Goal: Task Accomplishment & Management: Use online tool/utility

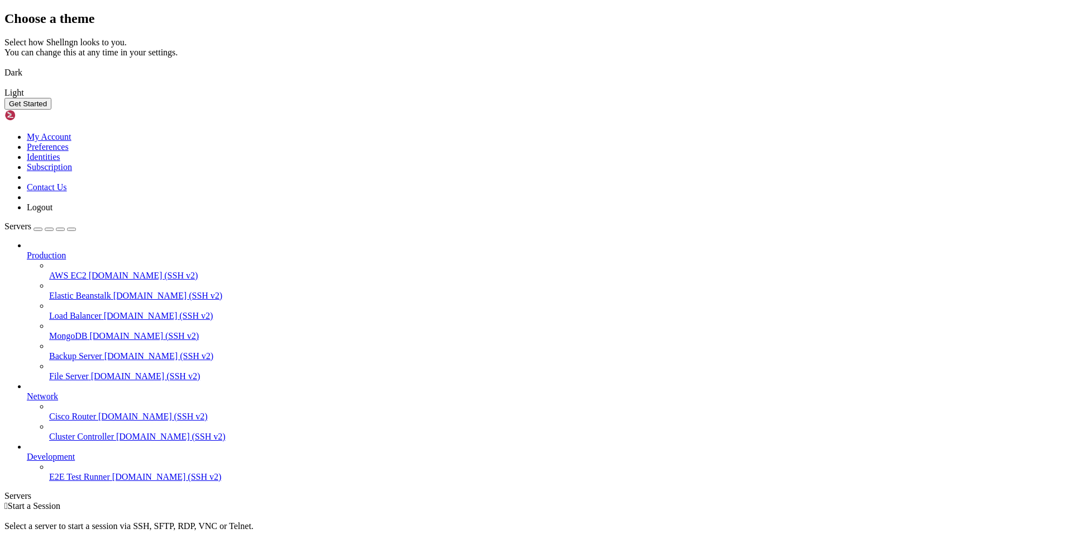
click at [51, 110] on button "Get Started" at bounding box center [27, 104] width 47 height 12
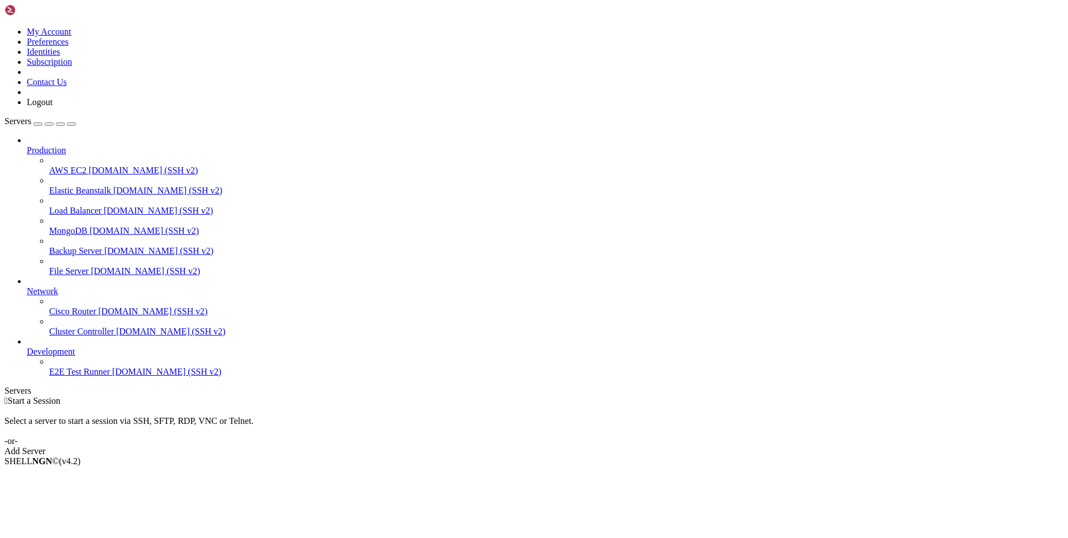
click at [585, 446] on link "Add Server" at bounding box center [533, 451] width 1059 height 10
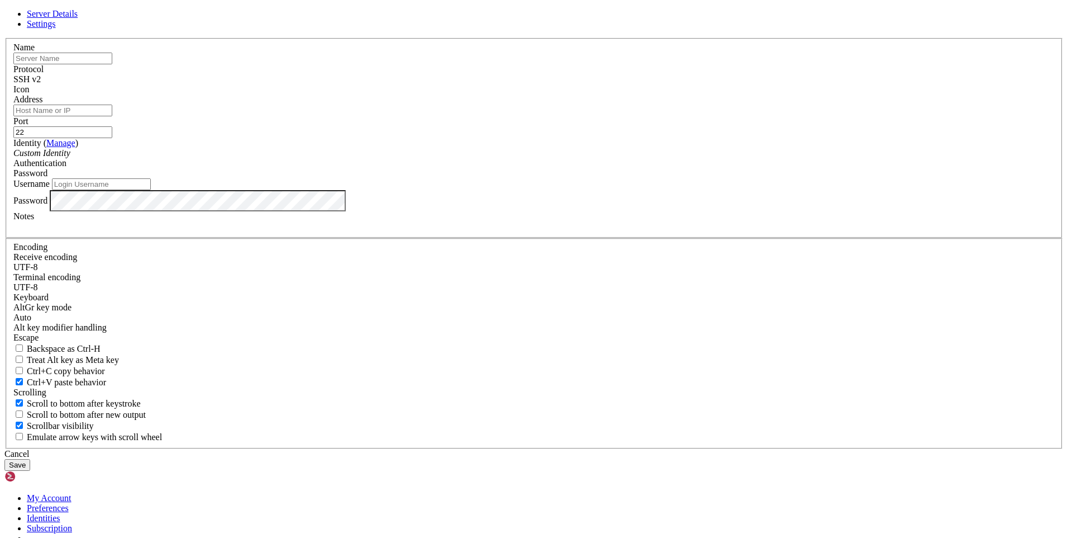
click at [112, 64] on input "text" at bounding box center [62, 59] width 99 height 12
type input "信息"
click at [112, 116] on input "Address" at bounding box center [62, 110] width 99 height 12
click at [873, 242] on div "Server Details Settings Name 信息 Protocol SSH v2 Icon" at bounding box center [533, 240] width 1059 height 462
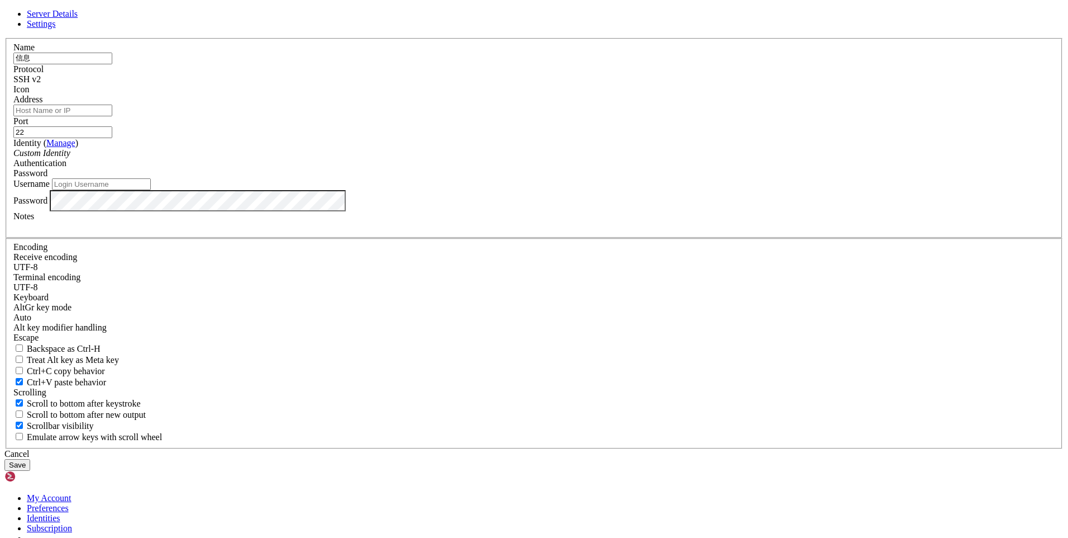
click at [112, 116] on input "Address" at bounding box center [62, 110] width 99 height 12
paste input "[TECHNICAL_ID]"
type input "[TECHNICAL_ID]"
click at [151, 190] on input "Username" at bounding box center [101, 184] width 99 height 12
paste input "root"
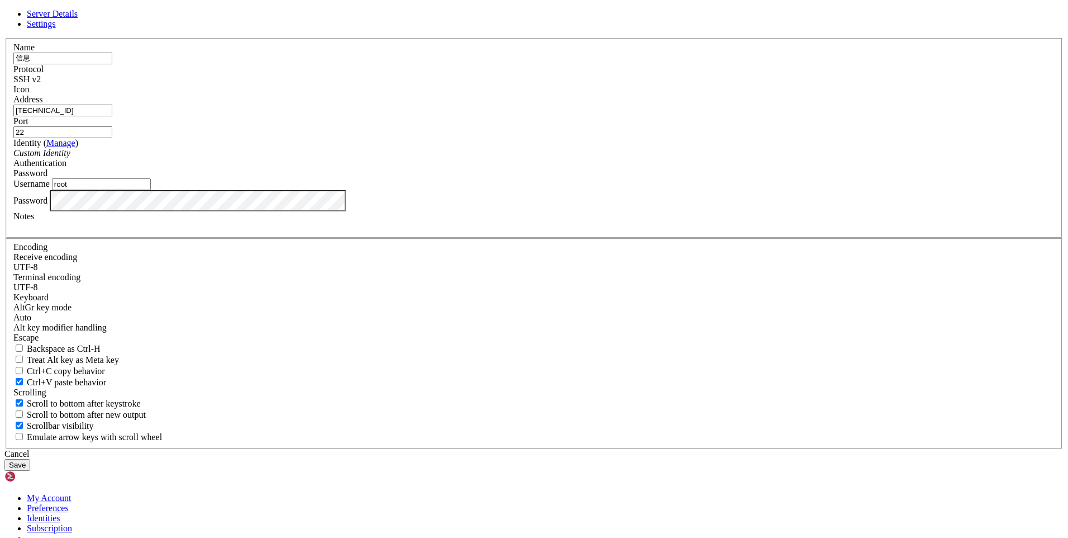
type input "root"
click at [235, 134] on div "Server Details Settings Name 信息 Protocol SSH v2 Icon" at bounding box center [533, 240] width 1059 height 462
click at [30, 459] on button "Save" at bounding box center [17, 465] width 26 height 12
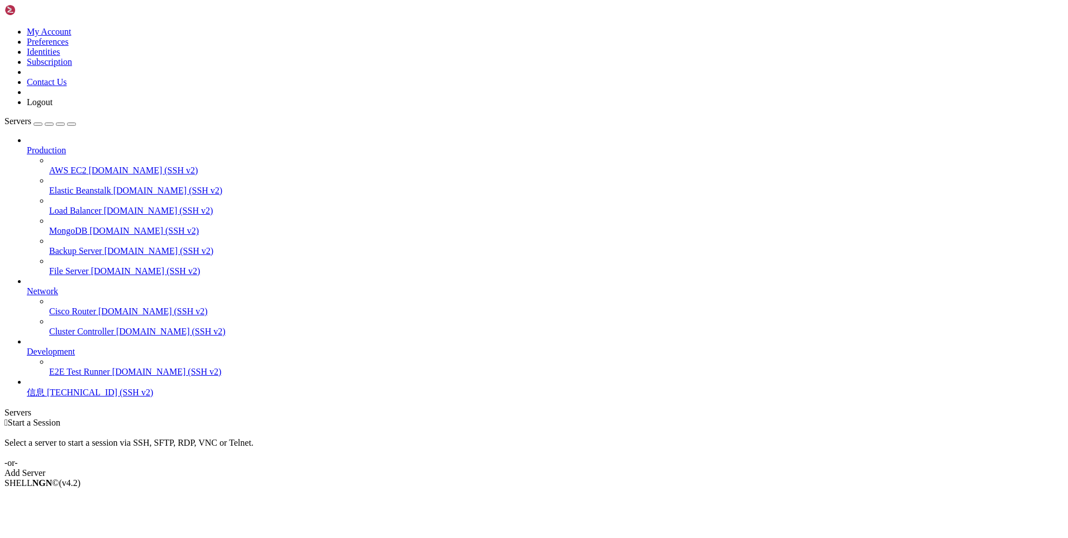
click at [45, 397] on span "信息" at bounding box center [36, 391] width 18 height 9
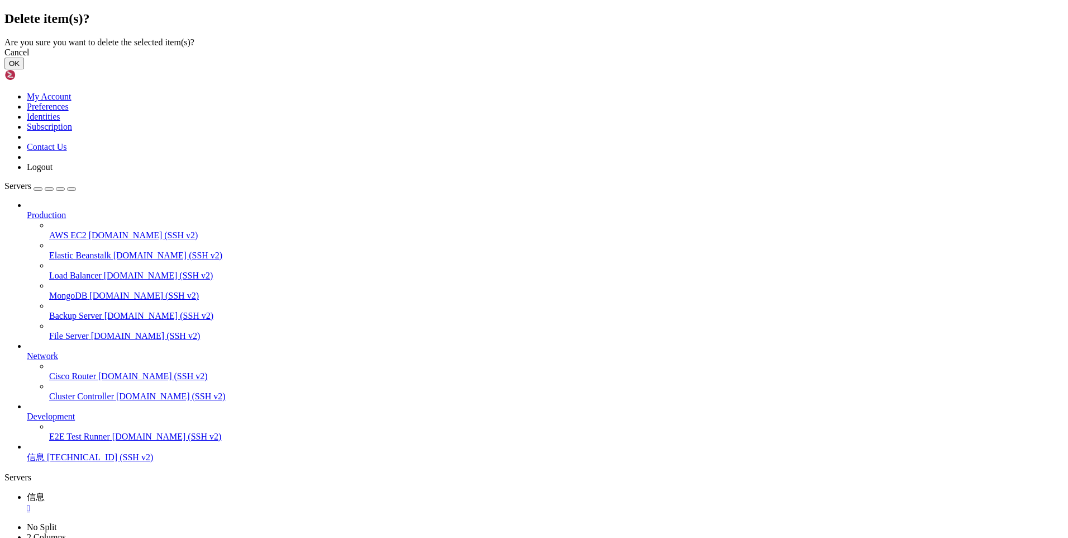
click at [24, 69] on button "OK" at bounding box center [14, 64] width 20 height 12
